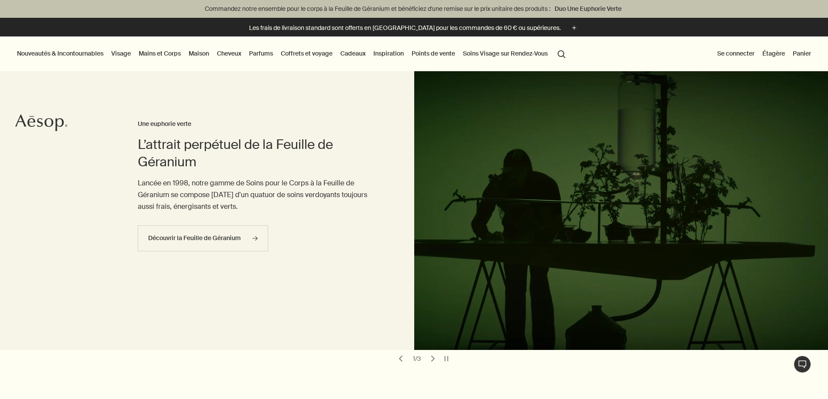
click at [133, 53] on link "Visage" at bounding box center [121, 53] width 23 height 11
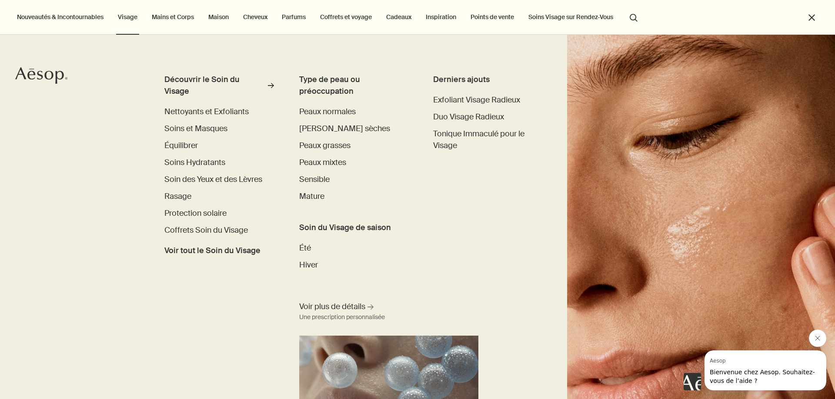
click at [172, 20] on link "Mains et Corps" at bounding box center [173, 16] width 46 height 11
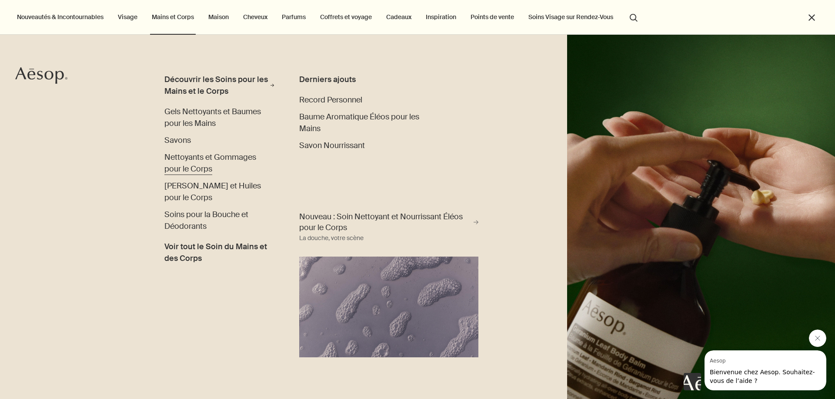
click at [183, 160] on span "Nettoyants et Gommages pour le Corps" at bounding box center [210, 163] width 92 height 22
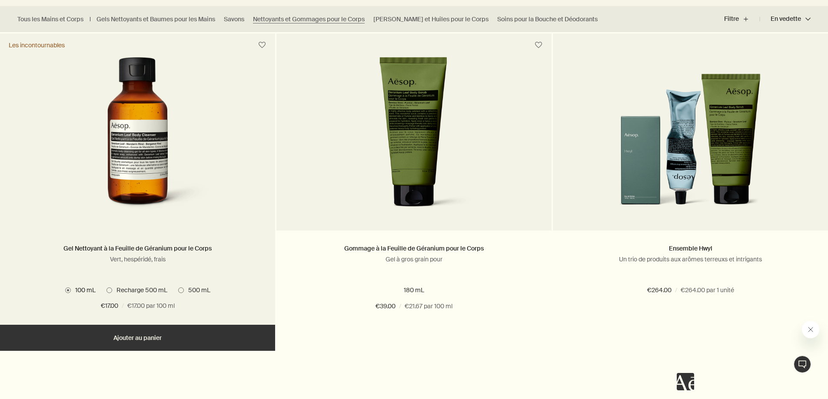
click at [180, 293] on span at bounding box center [181, 291] width 6 height 6
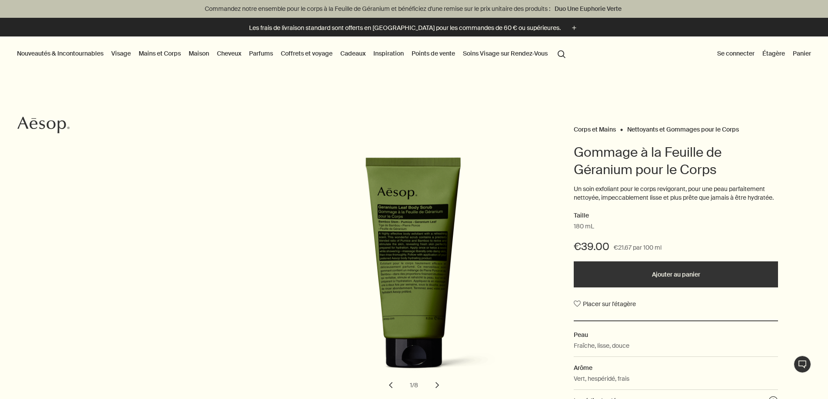
scroll to position [87, 0]
